Goal: Use online tool/utility: Use online tool/utility

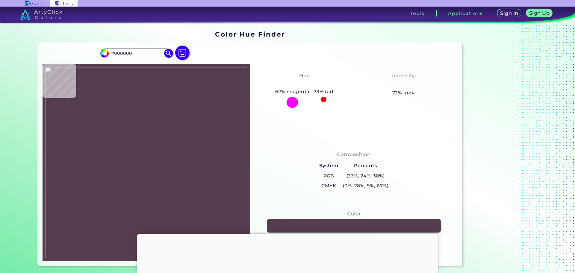
type input "#553d4d"
type input "#553D4D"
type input "#533b4b"
type input "#533B4B"
type input "#50374a"
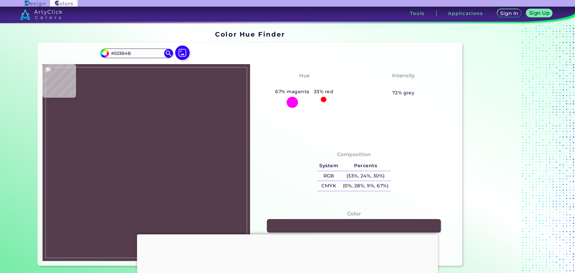
type input "#50374A"
type input "#533b4b"
type input "#533B4B"
type input "#513949"
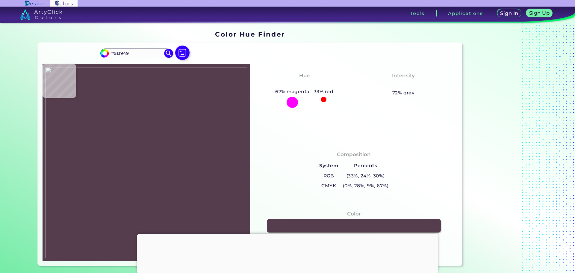
type input "#563d52"
type input "#563D52"
type input "#5c4358"
type input "#5C4358"
type input "#533b4b"
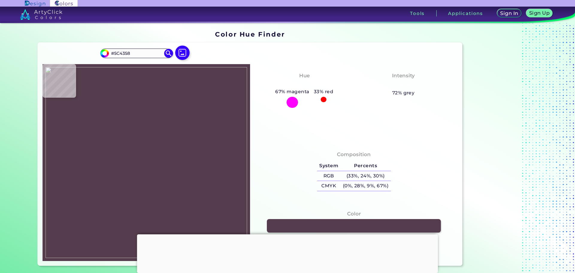
type input "#533B4B"
type input "#000000"
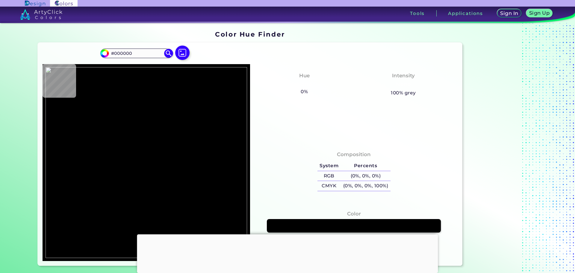
type input "#553d4d"
type input "#553D4D"
type input "#543c4c"
type input "#543C4C"
type input "#563e4e"
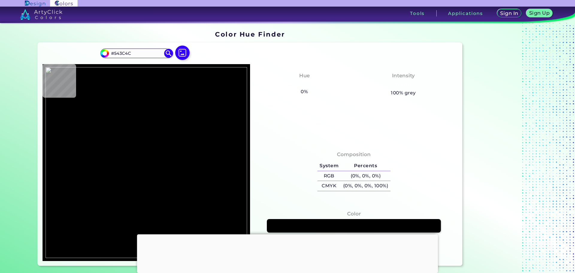
type input "#563E4E"
type input "#543c4c"
type input "#543C4C"
type input "#563d52"
type input "#563D52"
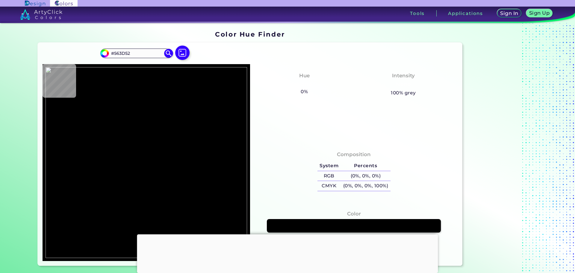
type input "#594055"
type input "#5a4156"
type input "#5A4156"
type input "#594055"
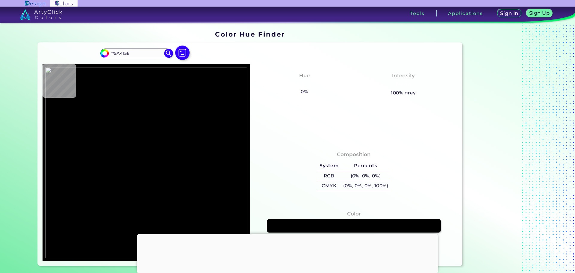
type input "#594055"
type input "#583f54"
type input "#583F54"
type input "#5b4257"
type input "#5B4257"
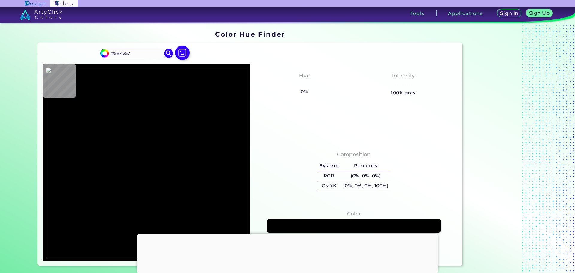
type input "#594055"
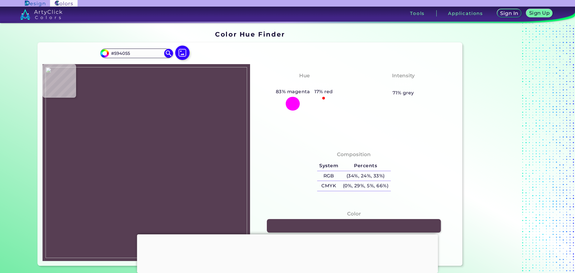
type input "#573e53"
type input "#573E53"
type input "#583f54"
type input "#583F54"
type input "#5b4257"
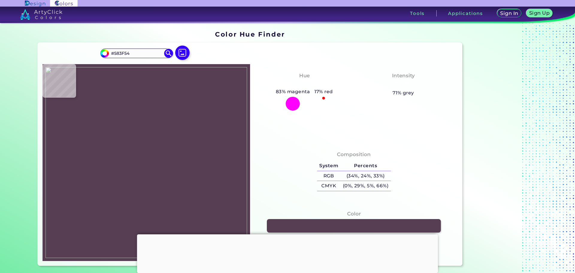
type input "#5B4257"
type input "#5c4359"
type input "#5C4359"
type input "#5e455b"
type input "#5E455B"
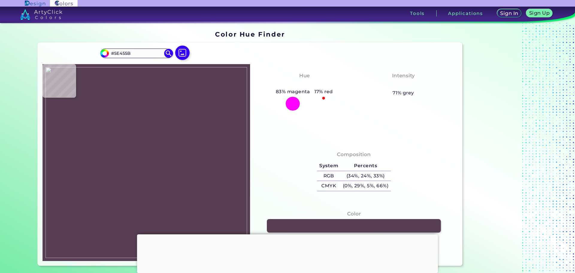
type input "#61485e"
type input "#61485E"
type input "#62495f"
type input "#62495F"
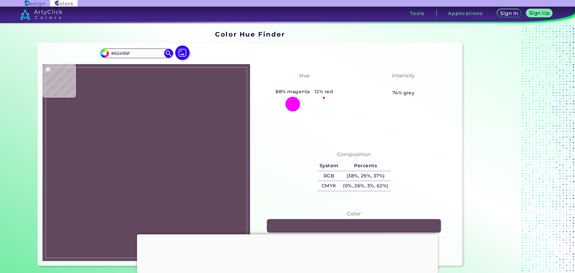
type input "#60465d"
type input "#60465D"
type input "#5e445d"
type input "#5E445D"
type input "#563d50"
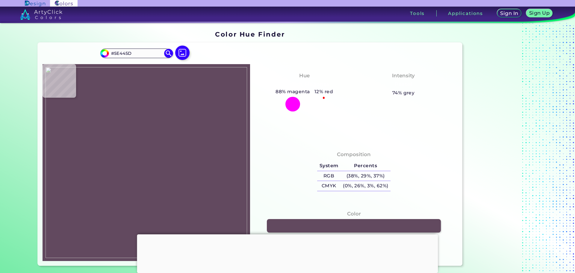
type input "#563D50"
type input "#563e4e"
type input "#563E4E"
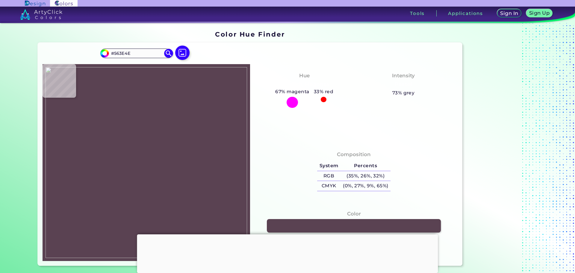
type input "#5a4252"
type input "#5A4252"
type input "#4a3242"
type input "#4A3242"
type input "#1c1316"
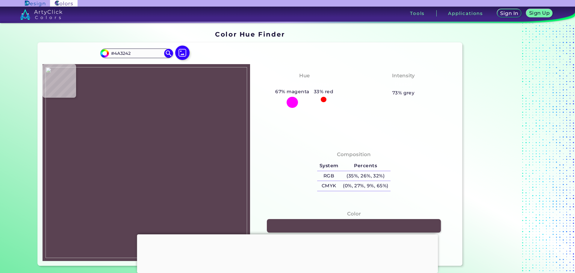
type input "#1C1316"
type input "#563d50"
type input "#563D50"
type input "#553c4f"
type input "#553C4F"
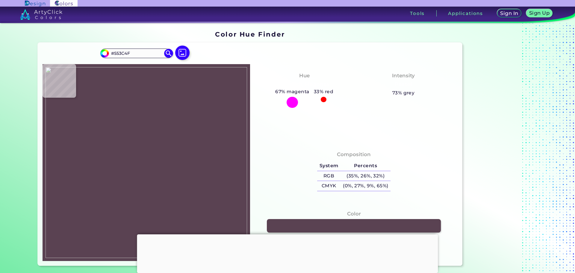
type input "#543b51"
type input "#543B51"
type input "#51384b"
type input "#51384B"
type input "#533a4f"
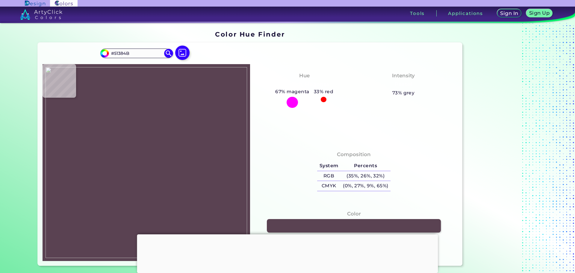
type input "#533A4F"
type input "#543b50"
type input "#543B50"
type input "#52394e"
type input "#52394E"
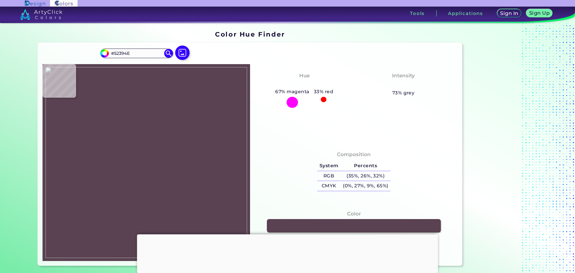
type input "#573e53"
type input "#573E53"
type input "#50374c"
type input "#50374C"
type input "#51384d"
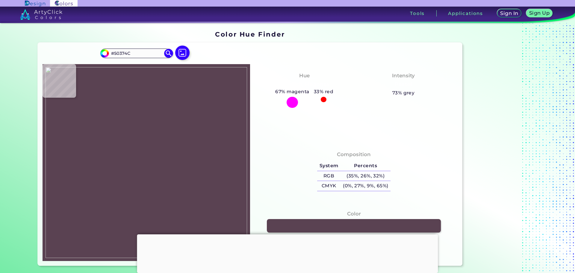
type input "#51384D"
type input "#50374c"
type input "#50374C"
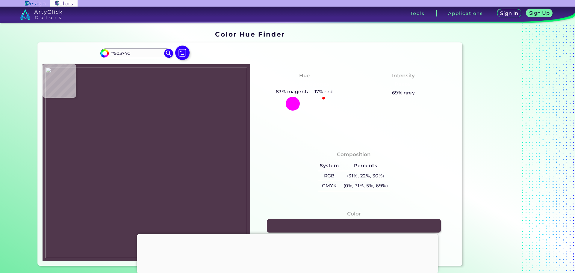
type input "#52394e"
type input "#52394E"
type input "#543d51"
type input "#543D51"
type input "#513a4e"
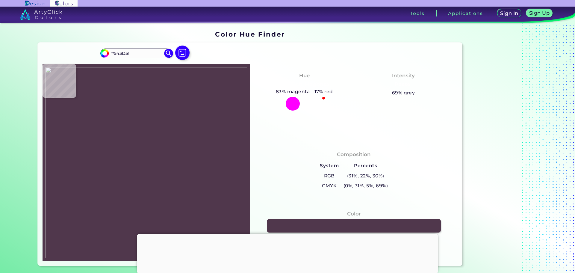
type input "#513A4E"
type input "#543d51"
type input "#543D51"
type input "#513a4e"
type input "#513A4E"
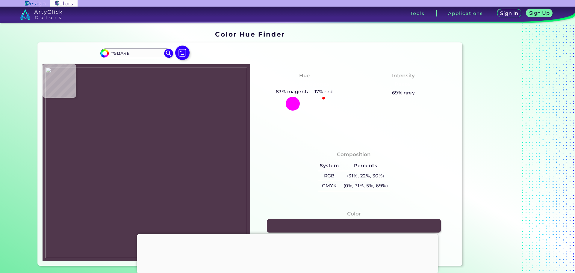
type input "#4f384c"
type input "#4F384C"
type input "#513a4e"
type input "#513A4E"
type input "#523b4f"
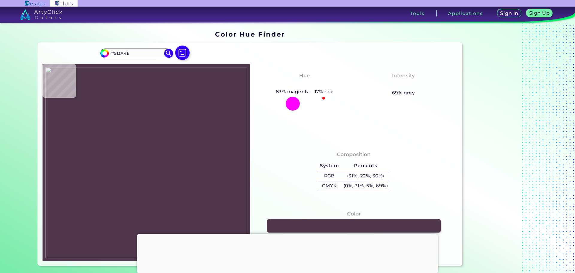
type input "#523B4F"
type input "#4c3547"
type input "#4C3547"
type input "#493244"
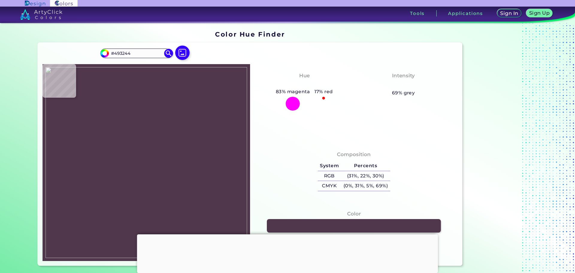
type input "#462f41"
type input "#462F41"
type input "#533a4d"
type input "#533A4D"
type input "#553c4f"
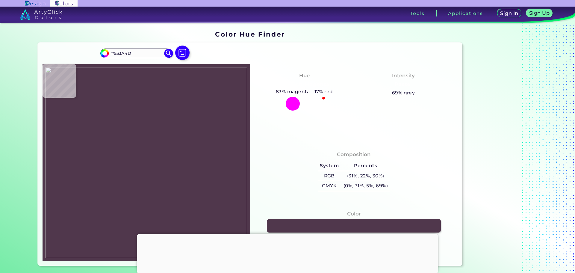
type input "#553C4F"
type input "#51384b"
type input "#51384B"
type input "#573e53"
type input "#573E53"
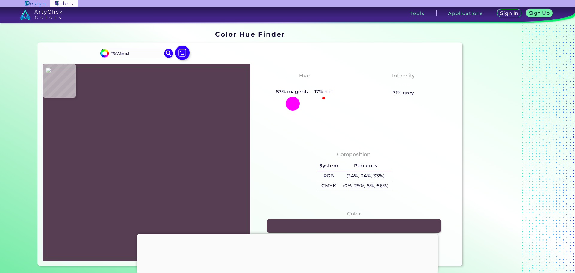
type input "#543b50"
type input "#543B50"
type input "#51384d"
type input "#51384D"
type input "#5a4156"
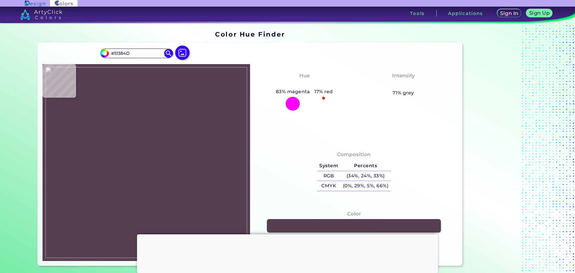
type input "#5A4156"
type input "#594055"
type input "#563d50"
type input "#563D50"
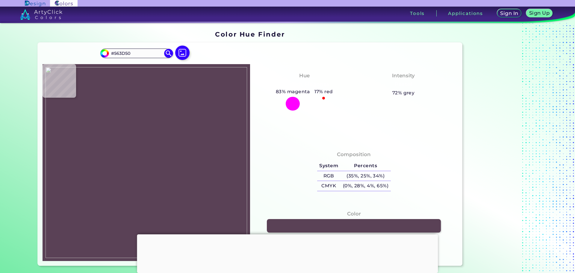
type input "#52394c"
type input "#52394C"
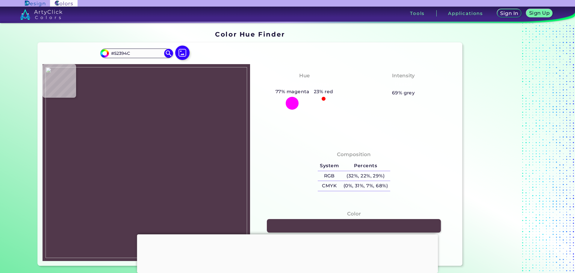
type input "#51384b"
type input "#51384B"
type input "#4f3649"
type input "#4F3649"
type input "#563d50"
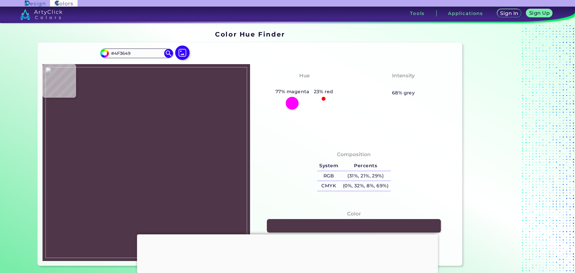
type input "#563D50"
type input "#543b4e"
type input "#543B4E"
type input "#553c4f"
type input "#553C4F"
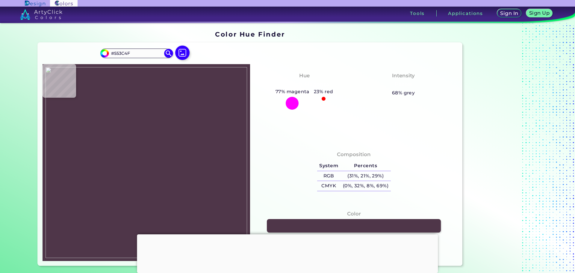
type input "#51384b"
type input "#51384B"
type input "#52394c"
type input "#52394C"
type input "#51384b"
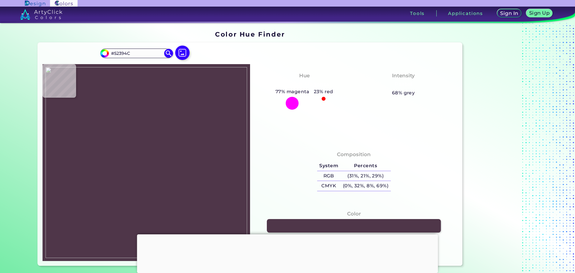
type input "#51384B"
type input "#543d4f"
type input "#543D4F"
type input "#523b4f"
type input "#523B4F"
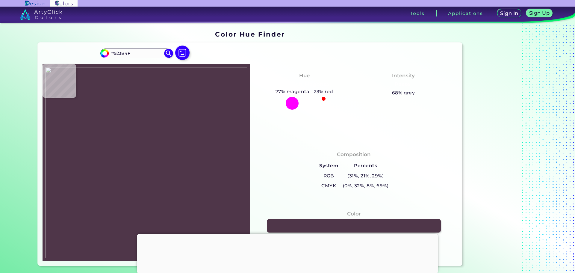
type input "#4f384c"
type input "#4F384C"
type input "#523b4f"
type input "#523B4F"
type input "#513a4e"
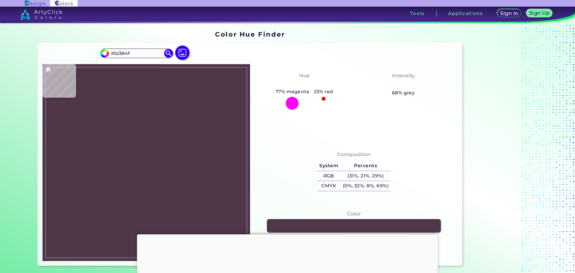
type input "#513A4E"
type input "#4f384c"
type input "#4F384C"
type input "#4f384a"
type input "#4F384A"
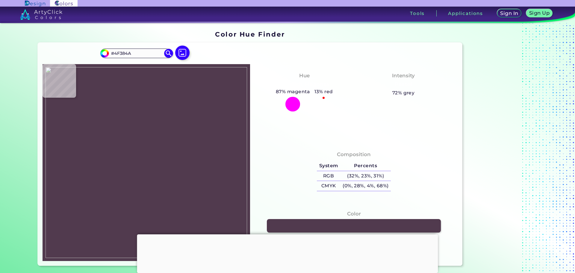
type input "#4c3547"
type input "#4C3547"
type input "#4b3446"
type input "#4B3446"
type input "#4a3345"
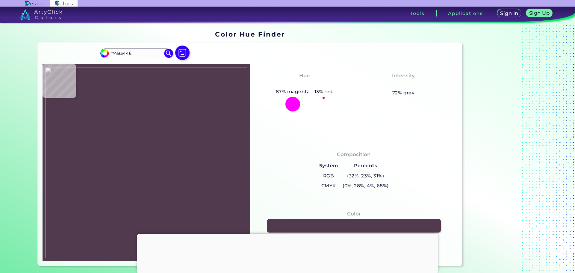
type input "#4A3345"
type input "#4f384a"
type input "#4F384A"
type input "#4a3345"
type input "#4A3345"
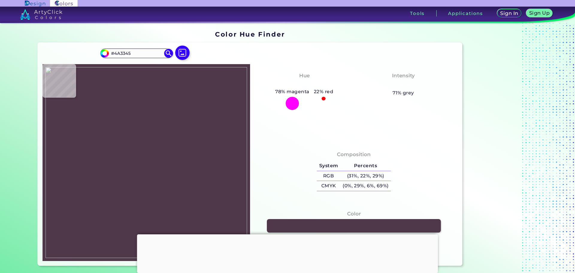
type input "#4d3648"
type input "#4D3648"
type input "#4b3245"
type input "#4B3245"
type input "#4d3447"
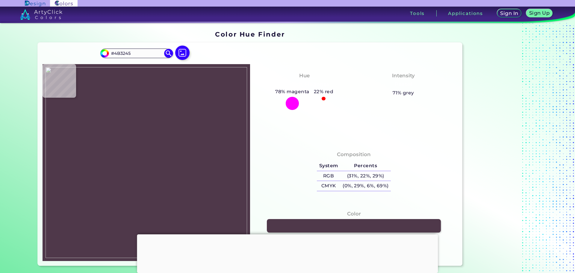
type input "#4D3447"
type input "#4e3549"
type input "#4E3549"
type input "#543b4e"
type input "#543B4E"
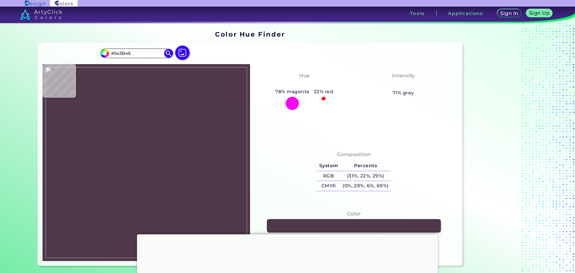
type input "#52394c"
type input "#52394C"
type input "#4e3548"
type input "#4E3548"
type input "#50374a"
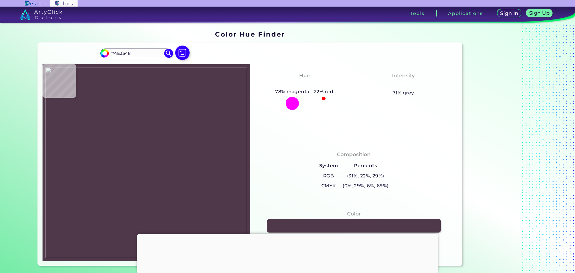
type input "#50374A"
type input "#543b4e"
type input "#543B4E"
type input "#583f54"
type input "#583F54"
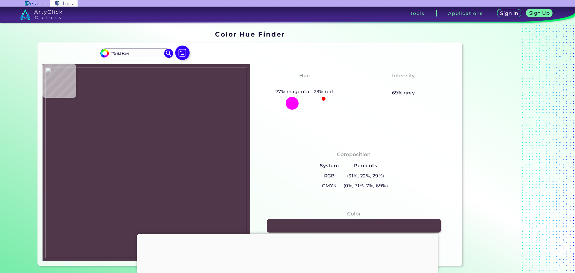
type input "#5c4359"
type input "#5C4359"
type input "#5d445a"
type input "#5D445A"
type input "#60475d"
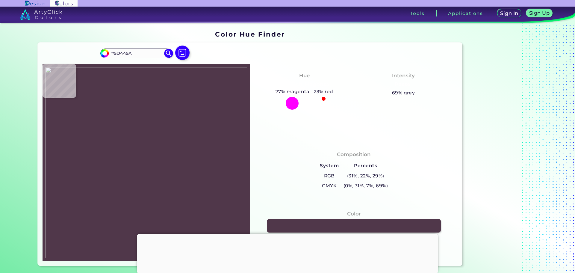
type input "#60475D"
type input "#392a31"
type input "#392A31"
